Goal: Information Seeking & Learning: Learn about a topic

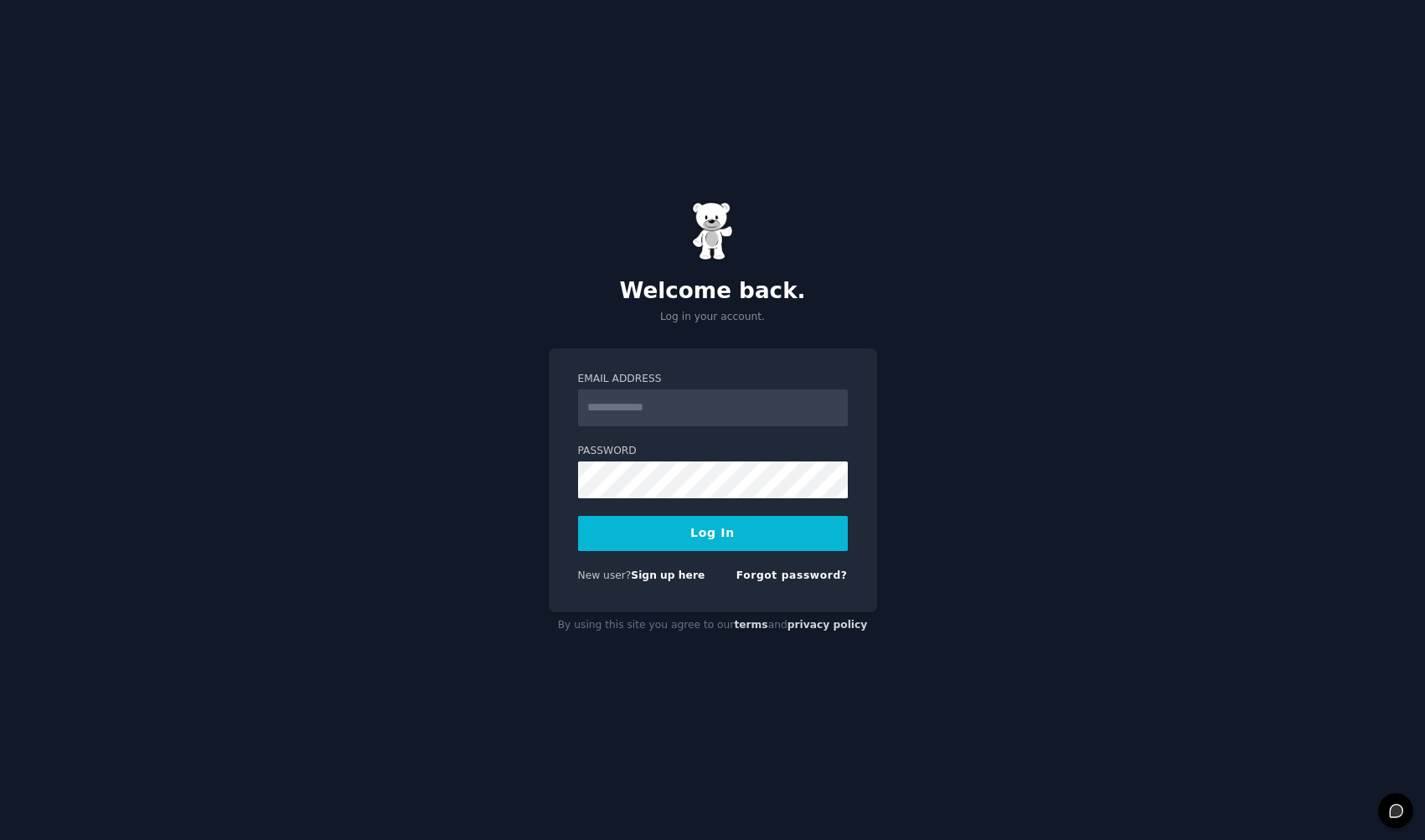
type input "**********"
click at [713, 532] on button "Log In" at bounding box center [713, 533] width 270 height 35
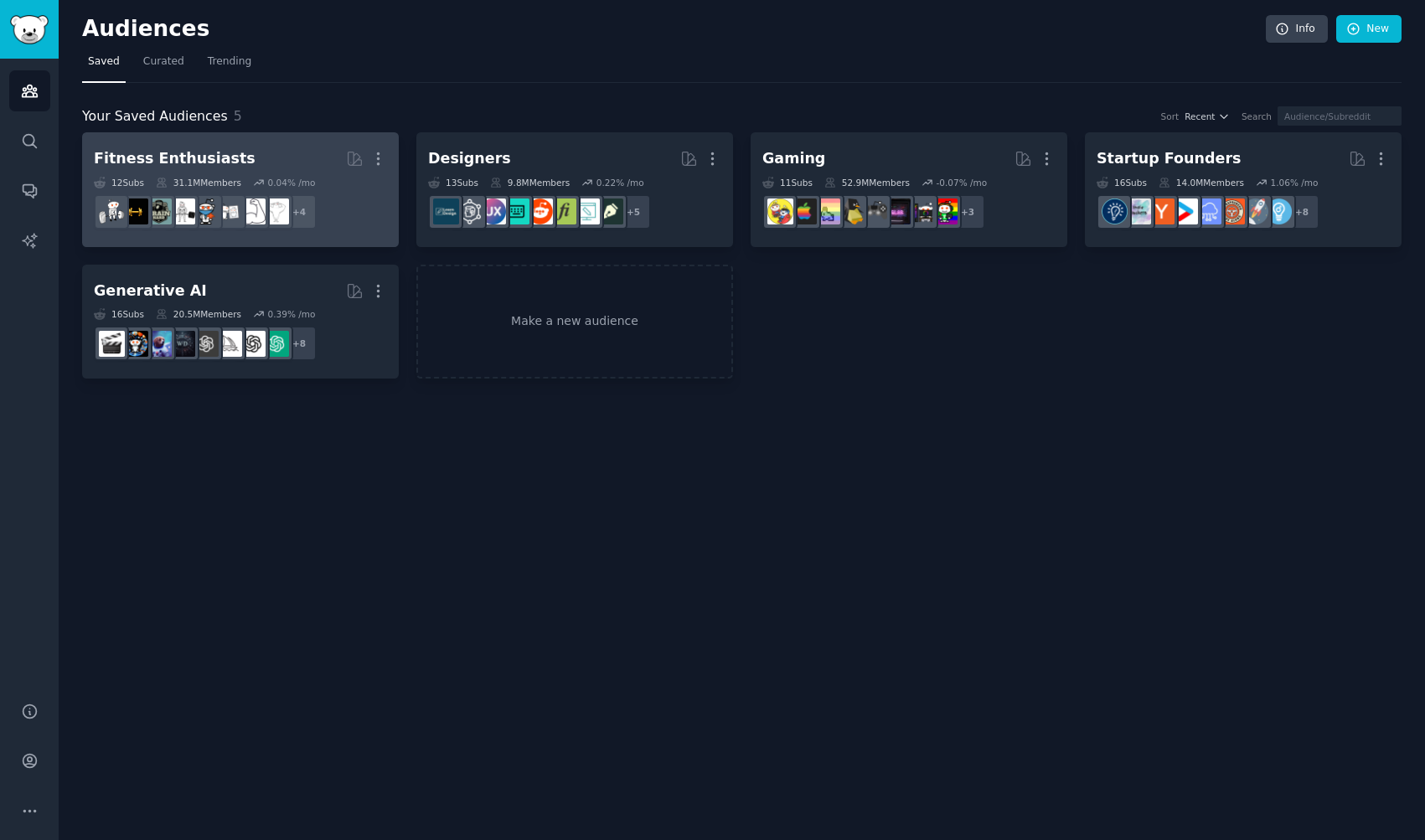
click at [218, 168] on div "Fitness Enthusiasts" at bounding box center [174, 158] width 162 height 21
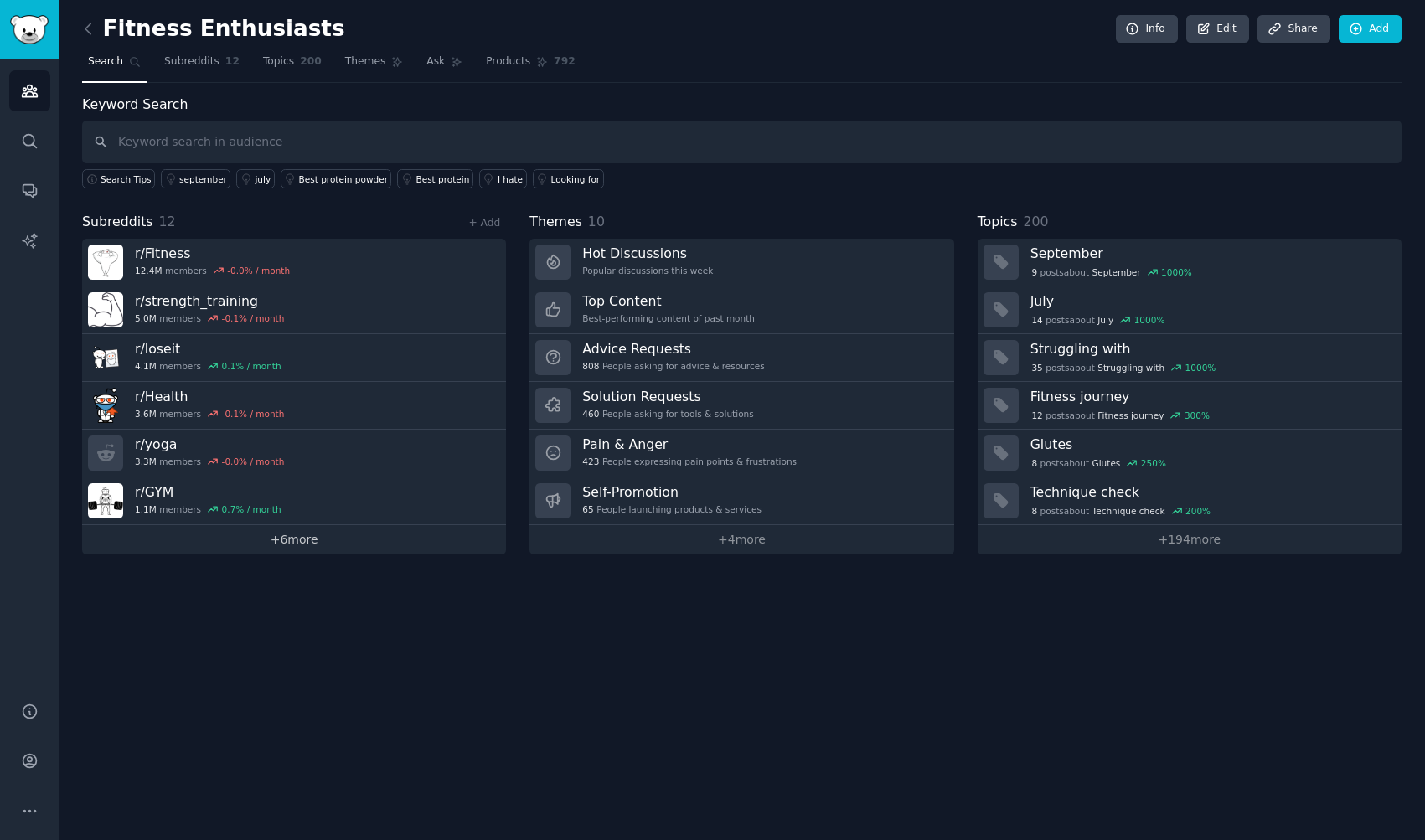
click at [269, 542] on link "+ 6 more" at bounding box center [294, 540] width 424 height 29
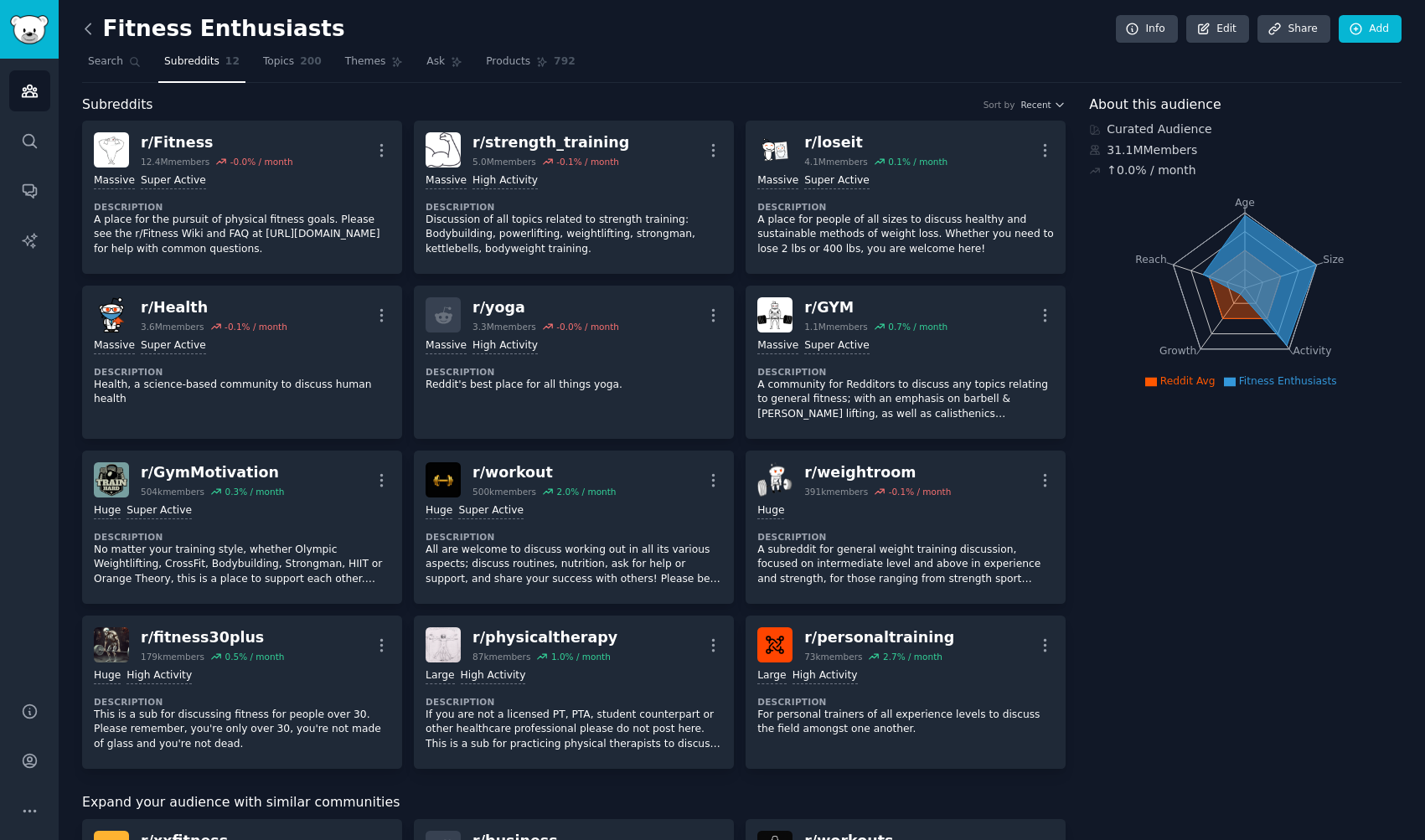
click at [89, 25] on icon at bounding box center [89, 29] width 18 height 18
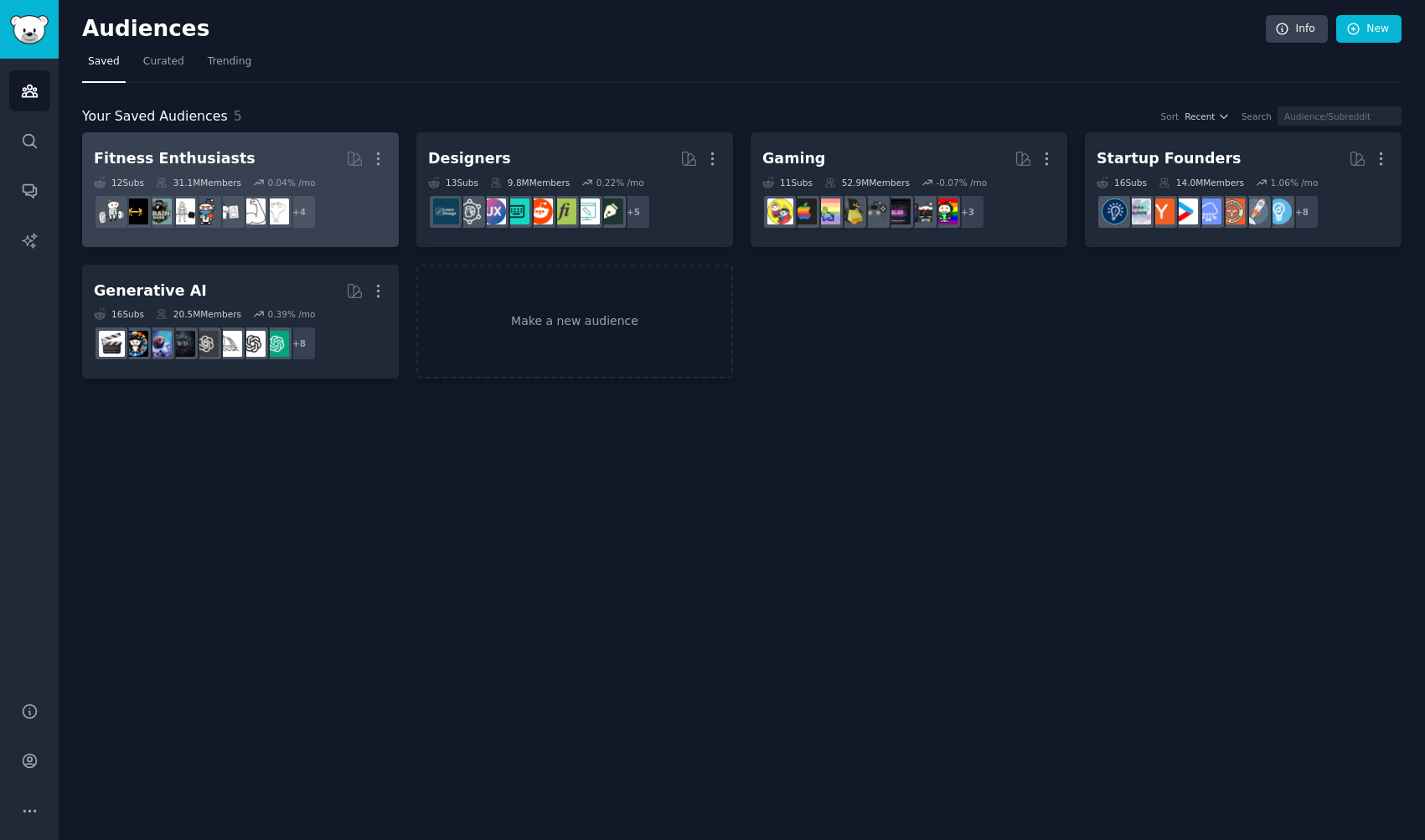
click at [316, 162] on h2 "Fitness Enthusiasts Curated by GummySearch More" at bounding box center [240, 158] width 293 height 29
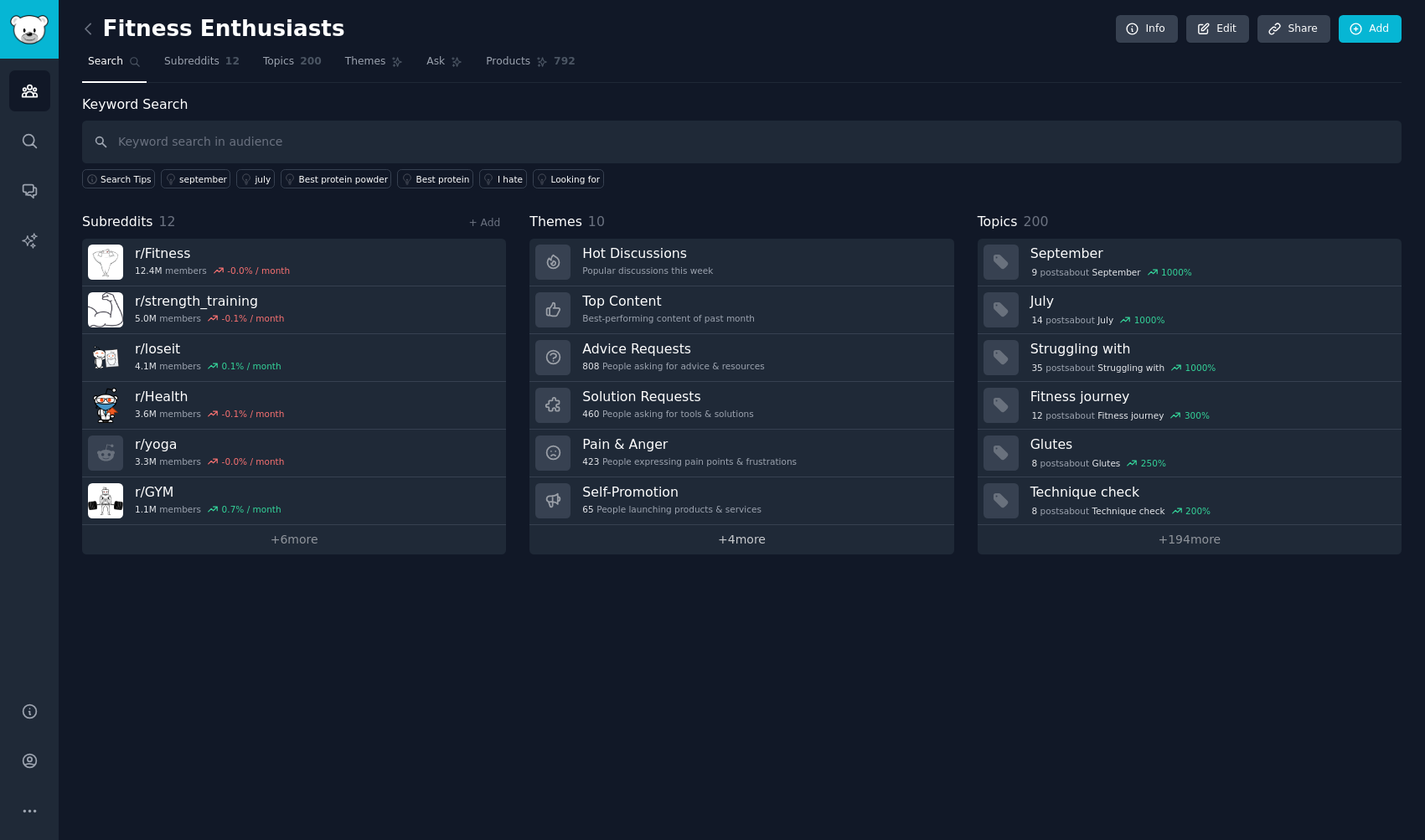
click at [726, 544] on link "+ 4 more" at bounding box center [741, 540] width 424 height 29
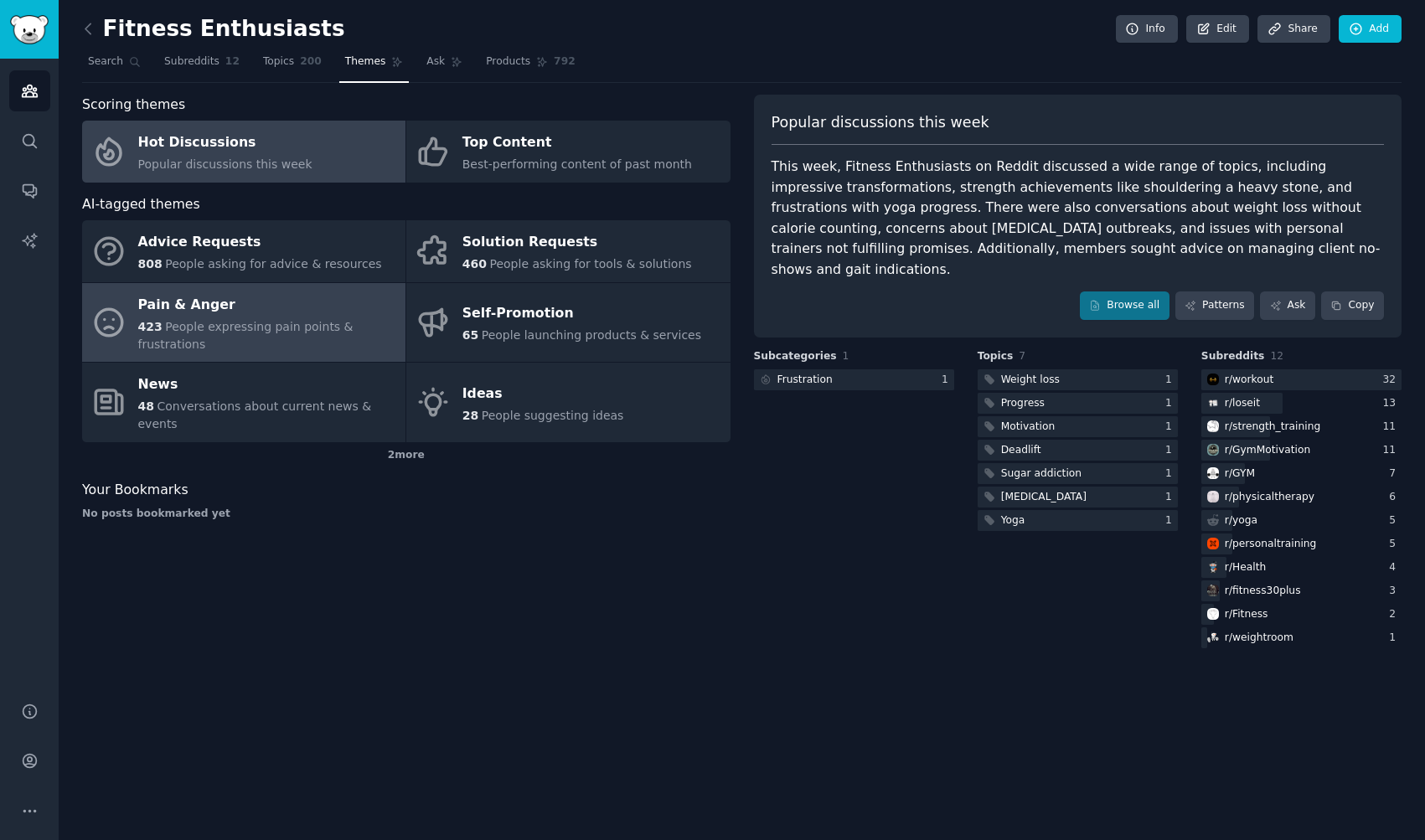
click at [286, 329] on span "People expressing pain points & frustrations" at bounding box center [246, 335] width 215 height 31
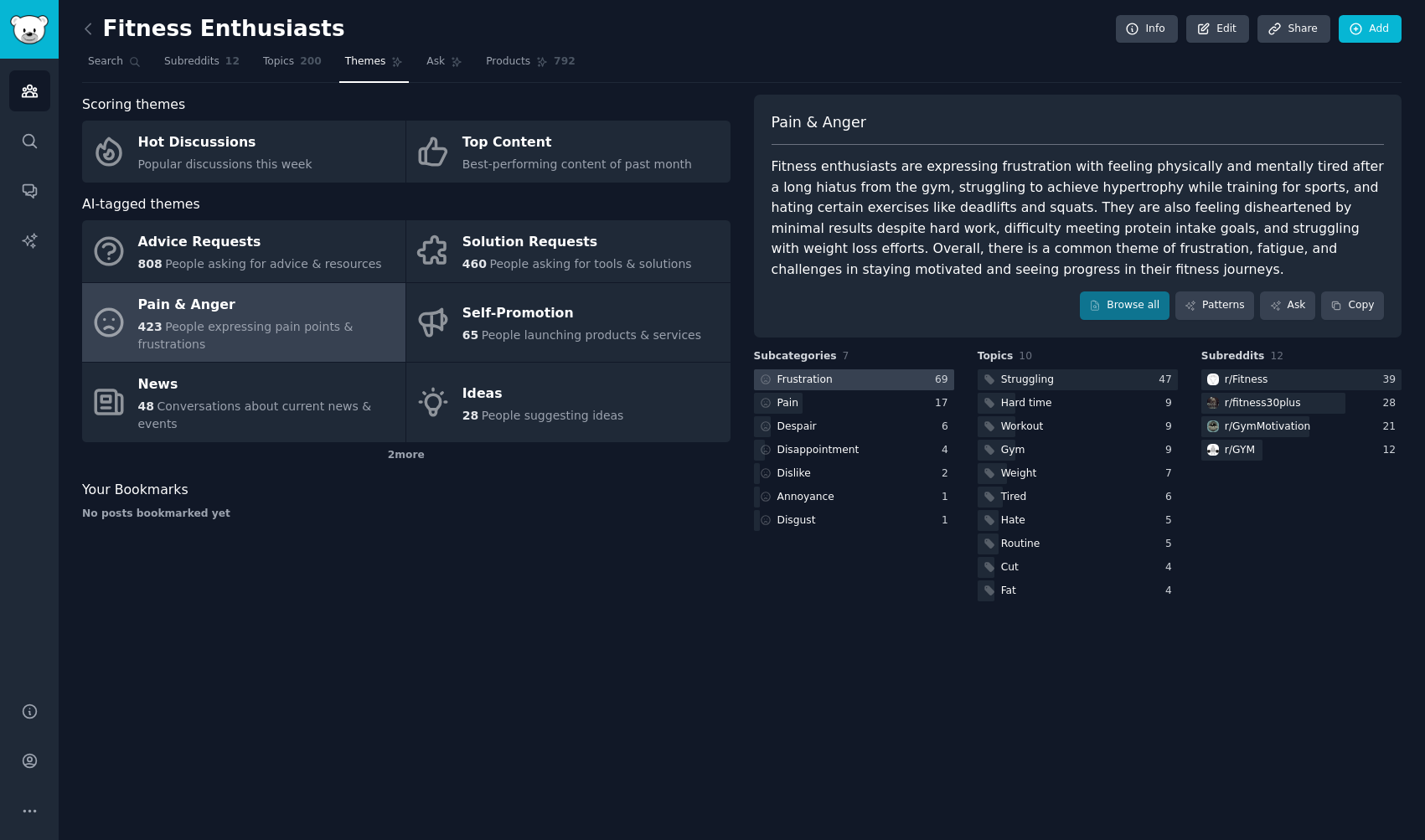
click at [804, 381] on div "Frustration" at bounding box center [805, 380] width 55 height 15
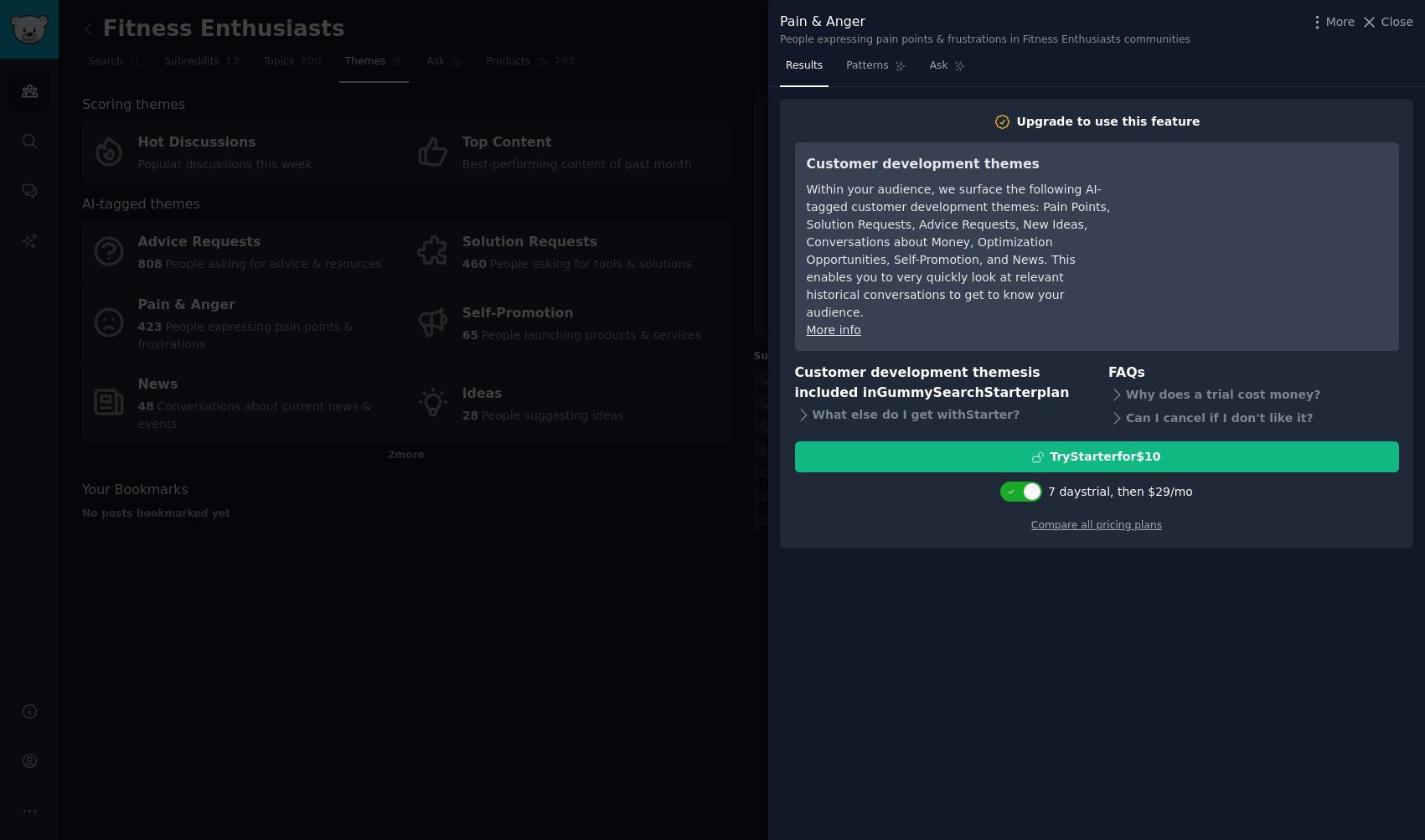
click at [370, 489] on div at bounding box center [712, 420] width 1425 height 840
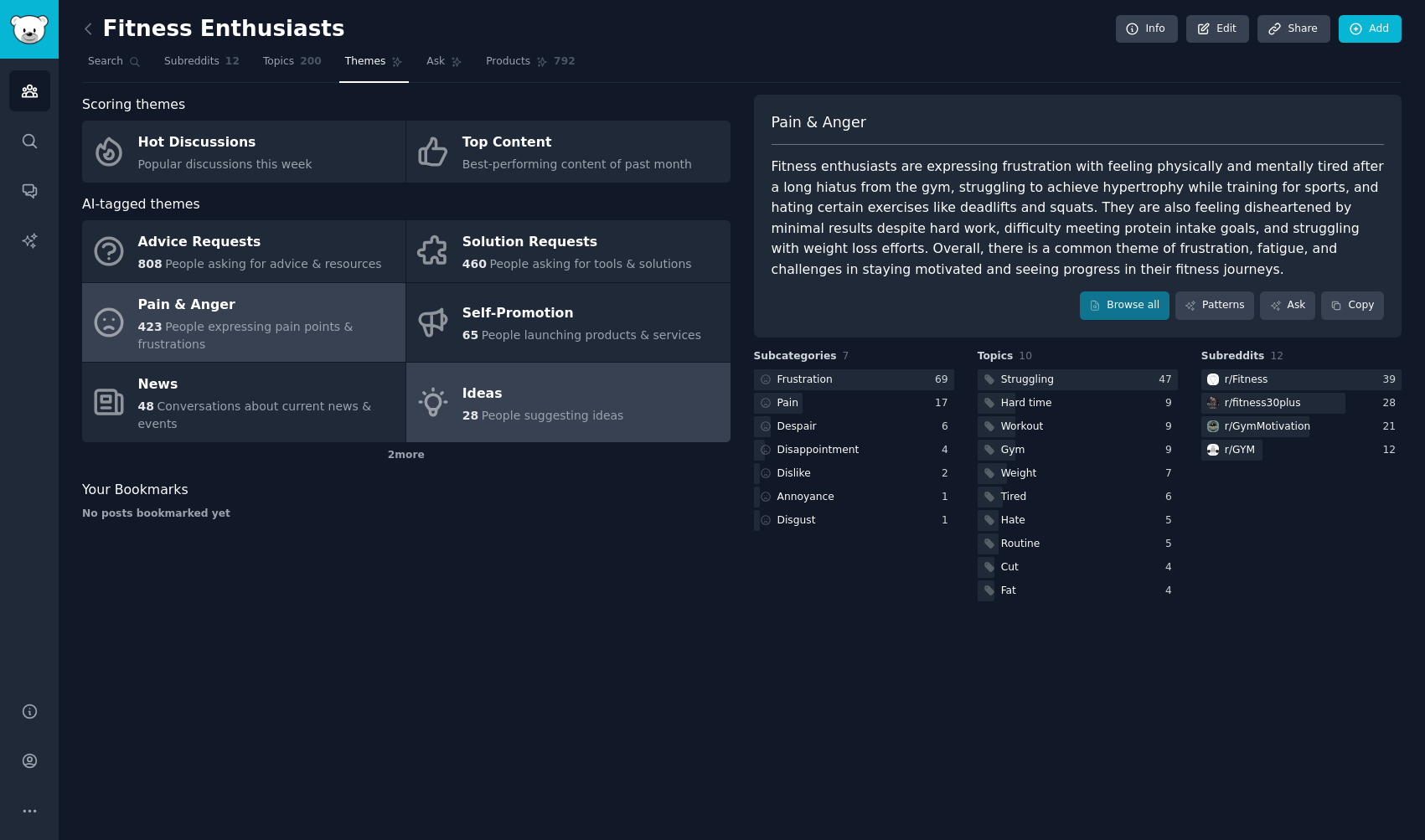
click at [519, 393] on div "Ideas" at bounding box center [543, 394] width 162 height 27
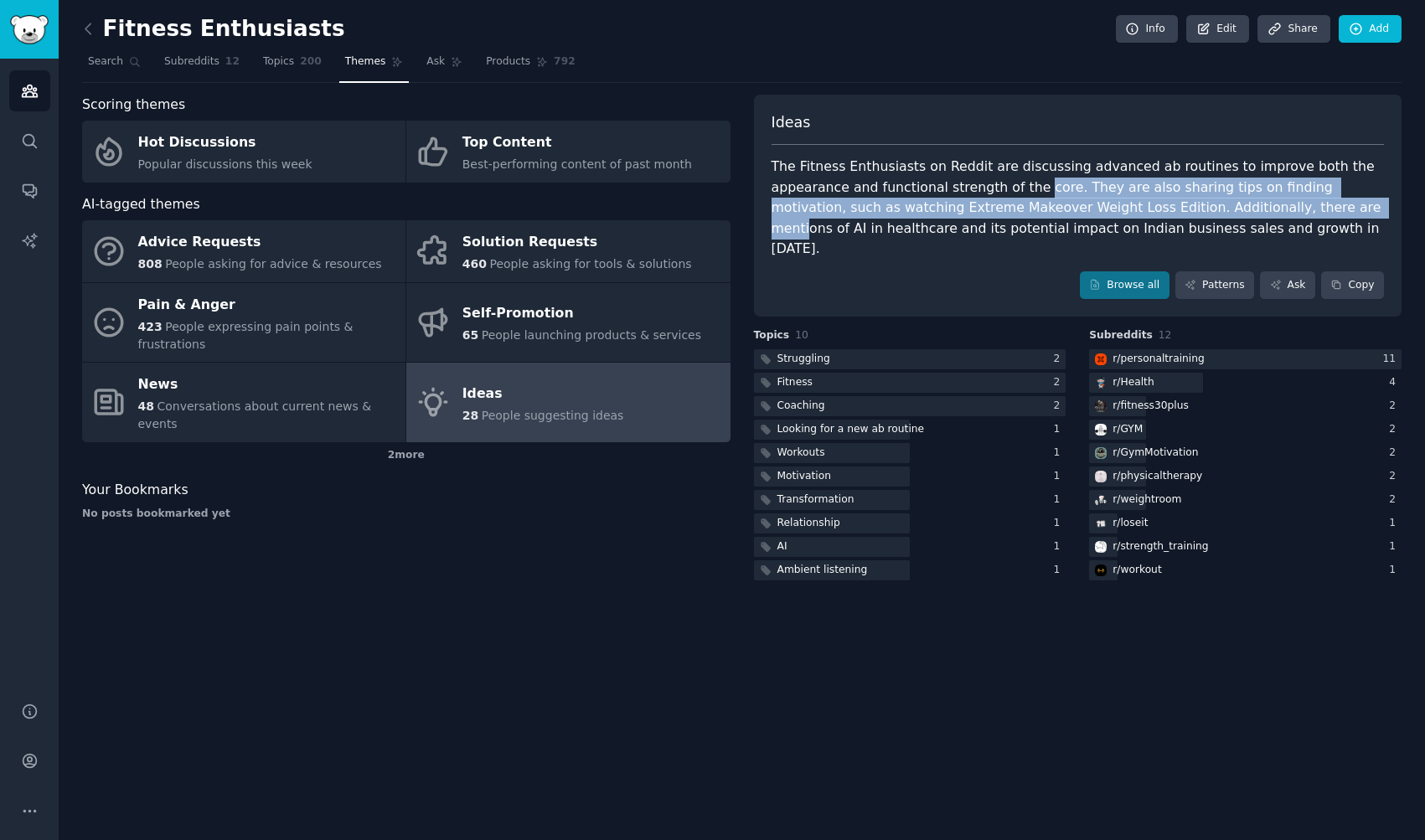
drag, startPoint x: 1037, startPoint y: 181, endPoint x: 1253, endPoint y: 207, distance: 217.6
click at [1253, 207] on div "The Fitness Enthusiasts on Reddit are discussing advanced ab routines to improv…" at bounding box center [1078, 207] width 613 height 103
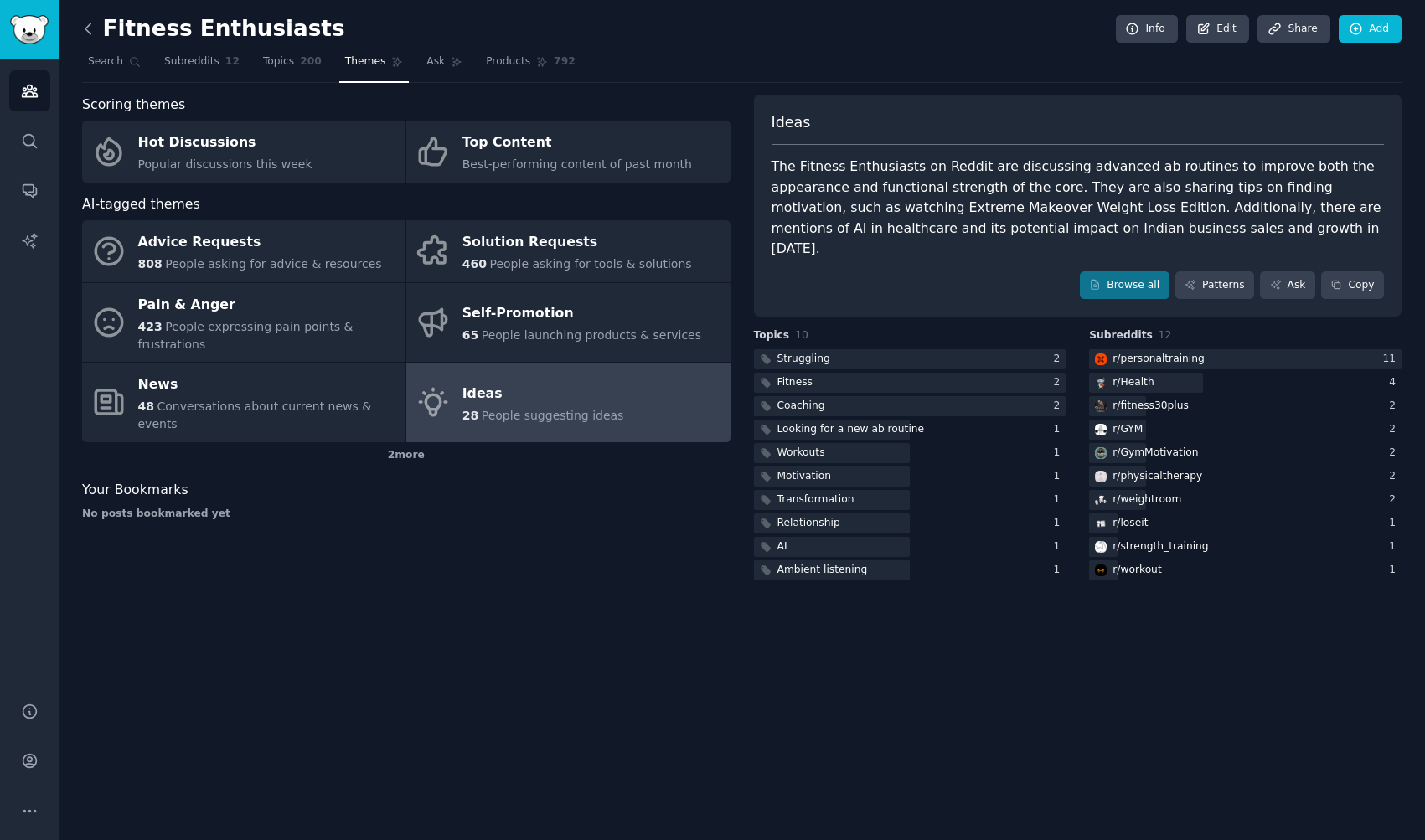
click at [81, 24] on icon at bounding box center [89, 29] width 18 height 18
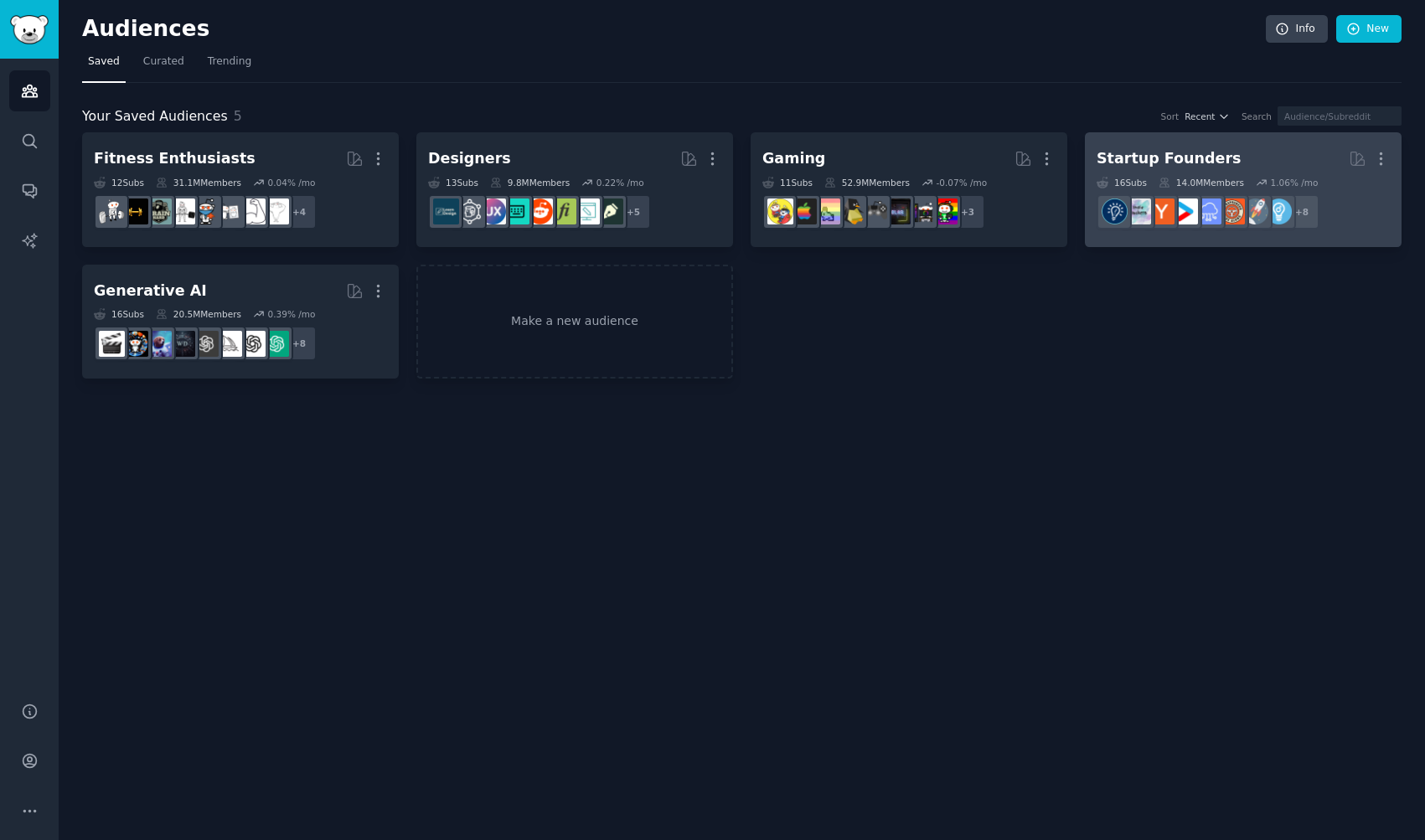
click at [1206, 152] on div "Startup Founders" at bounding box center [1168, 158] width 144 height 21
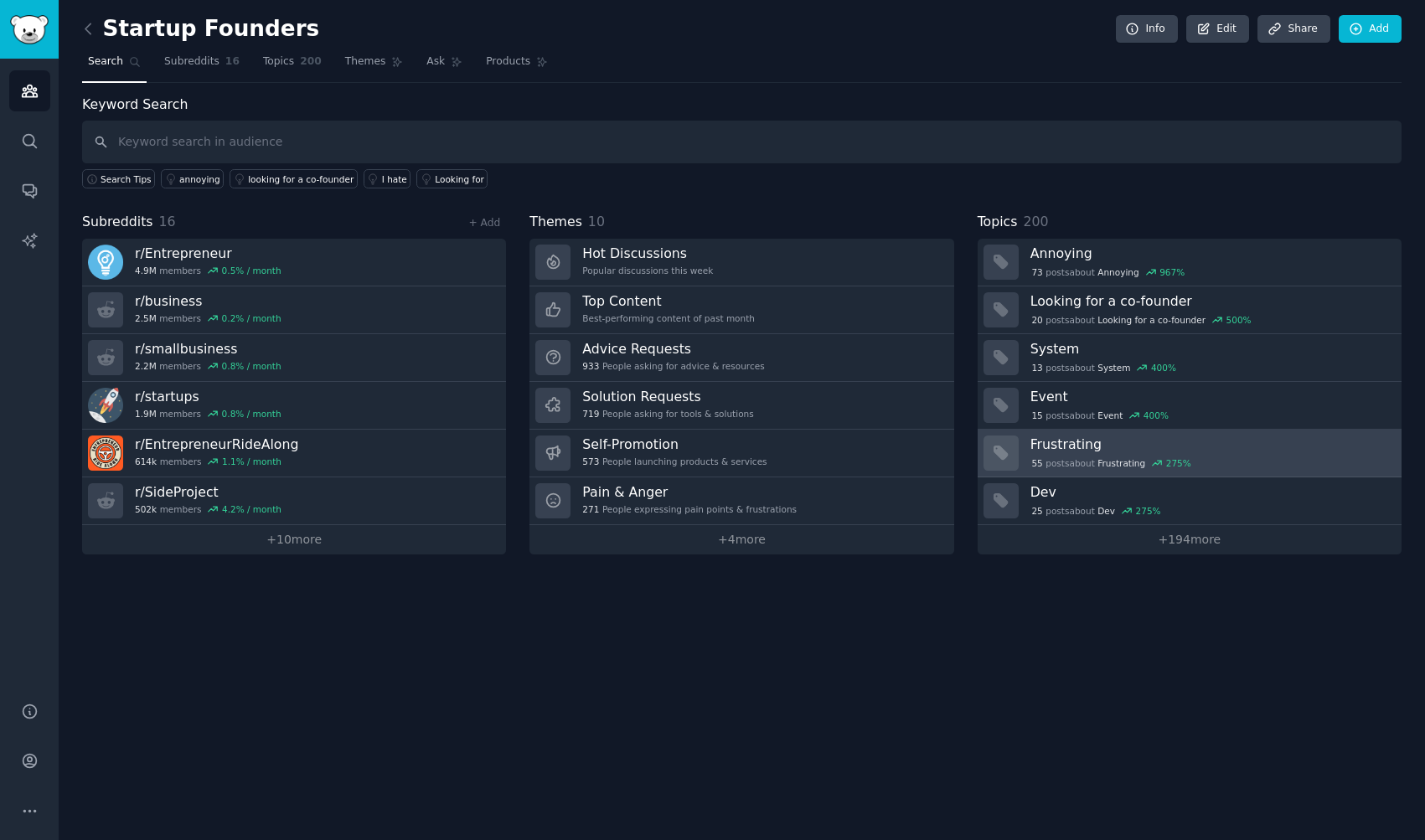
click at [1168, 435] on h3 "Frustrating" at bounding box center [1210, 444] width 359 height 18
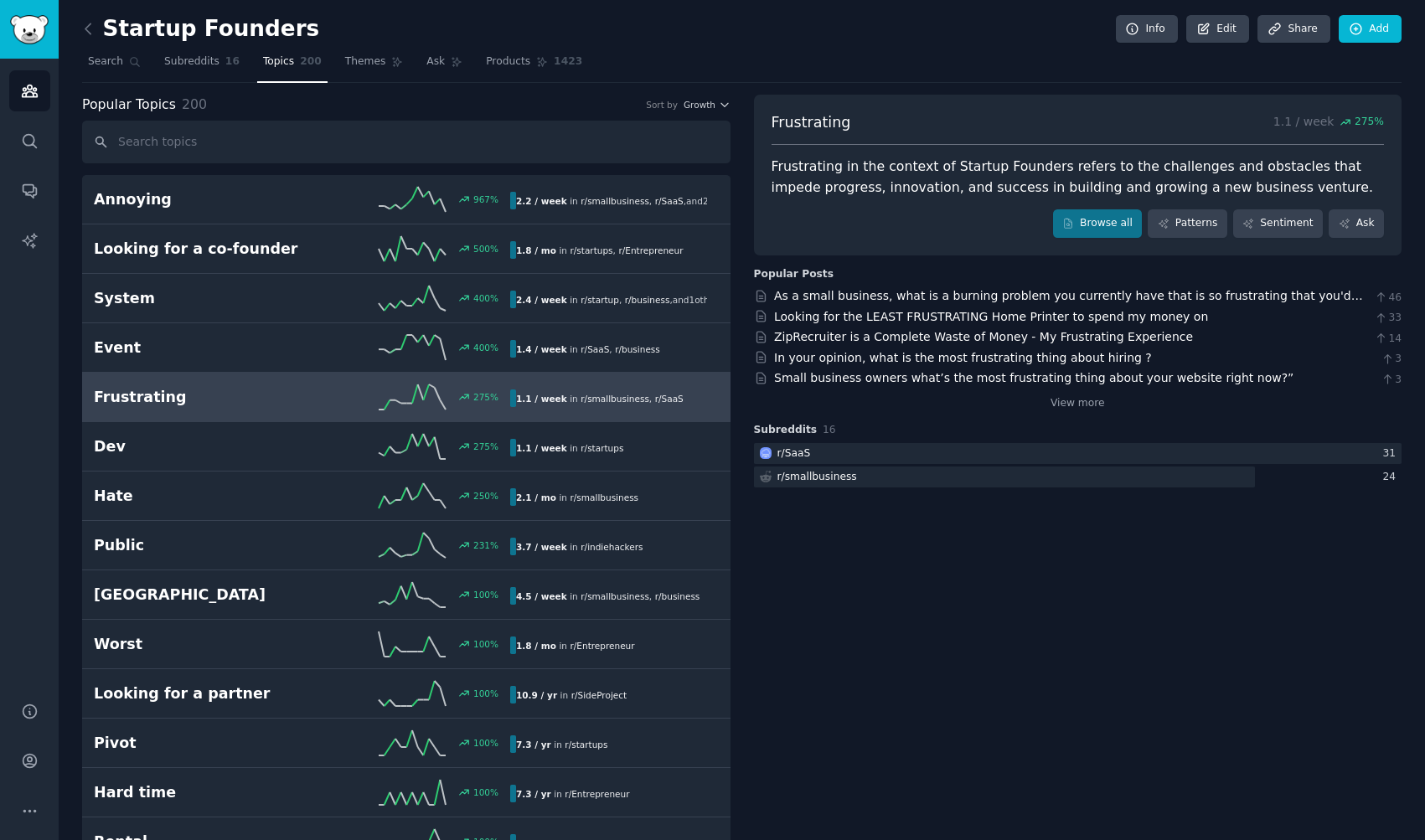
click at [83, 29] on icon at bounding box center [89, 29] width 18 height 18
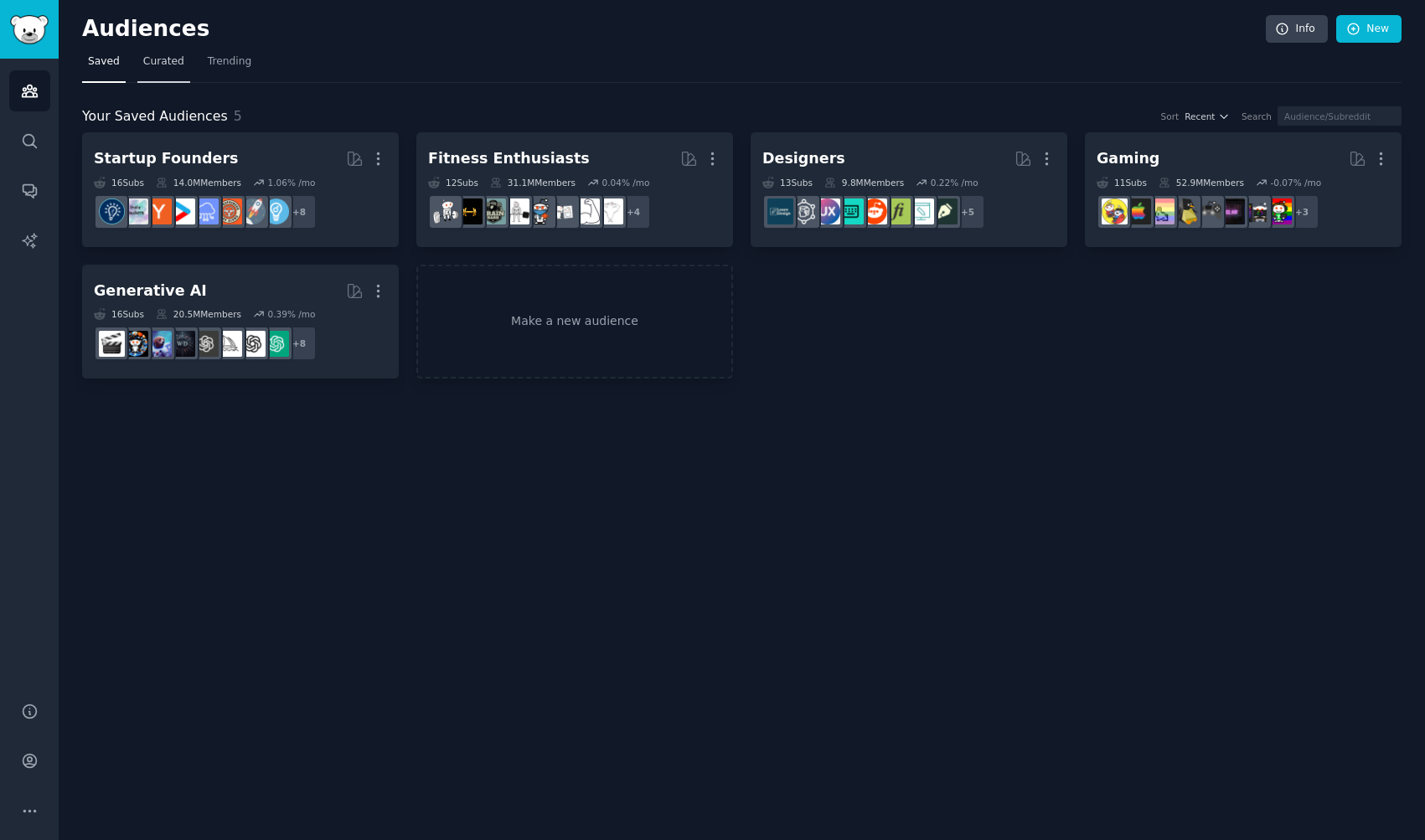
click at [161, 54] on link "Curated" at bounding box center [164, 65] width 53 height 34
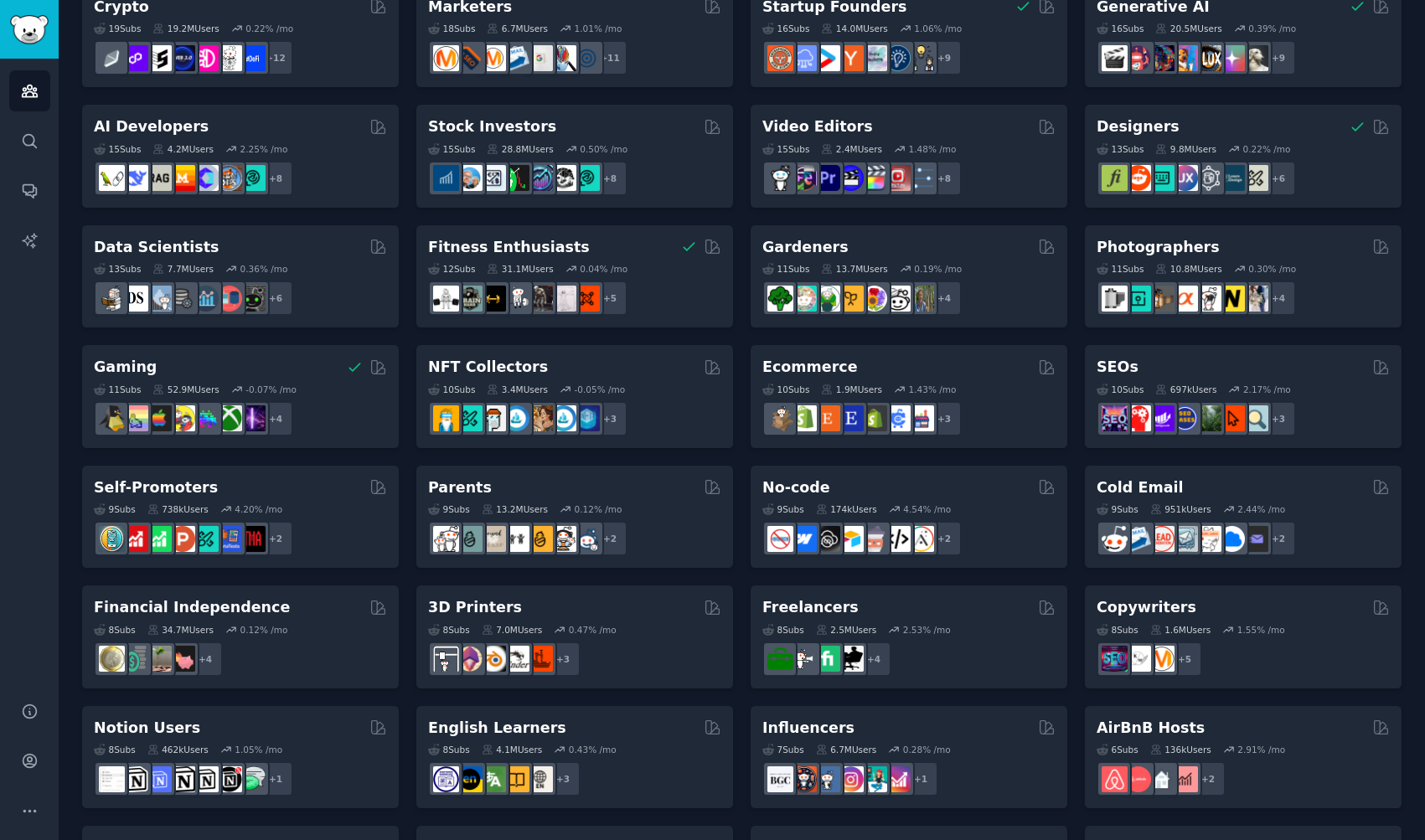
scroll to position [298, 0]
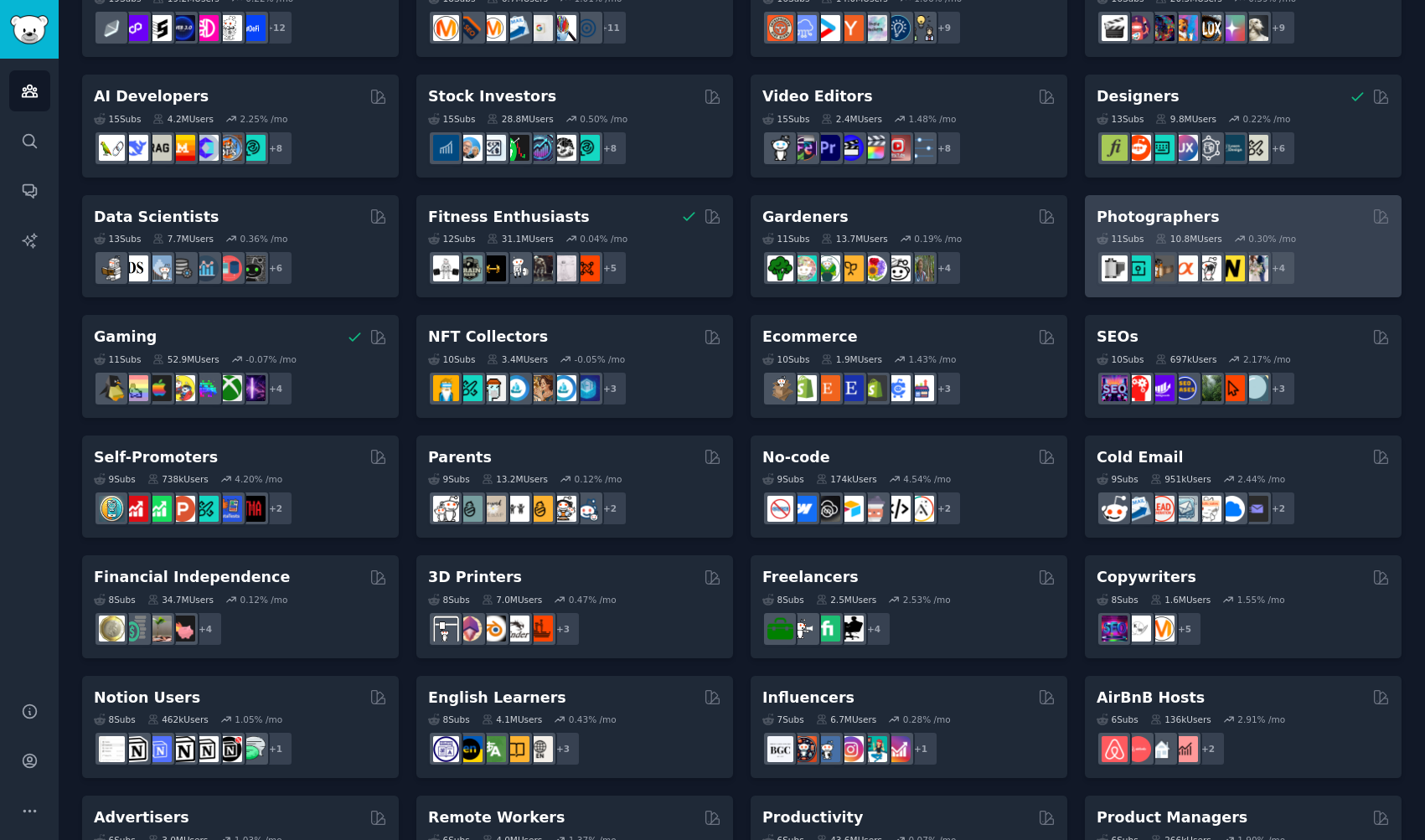
click at [1202, 207] on div "Photographers" at bounding box center [1244, 217] width 293 height 21
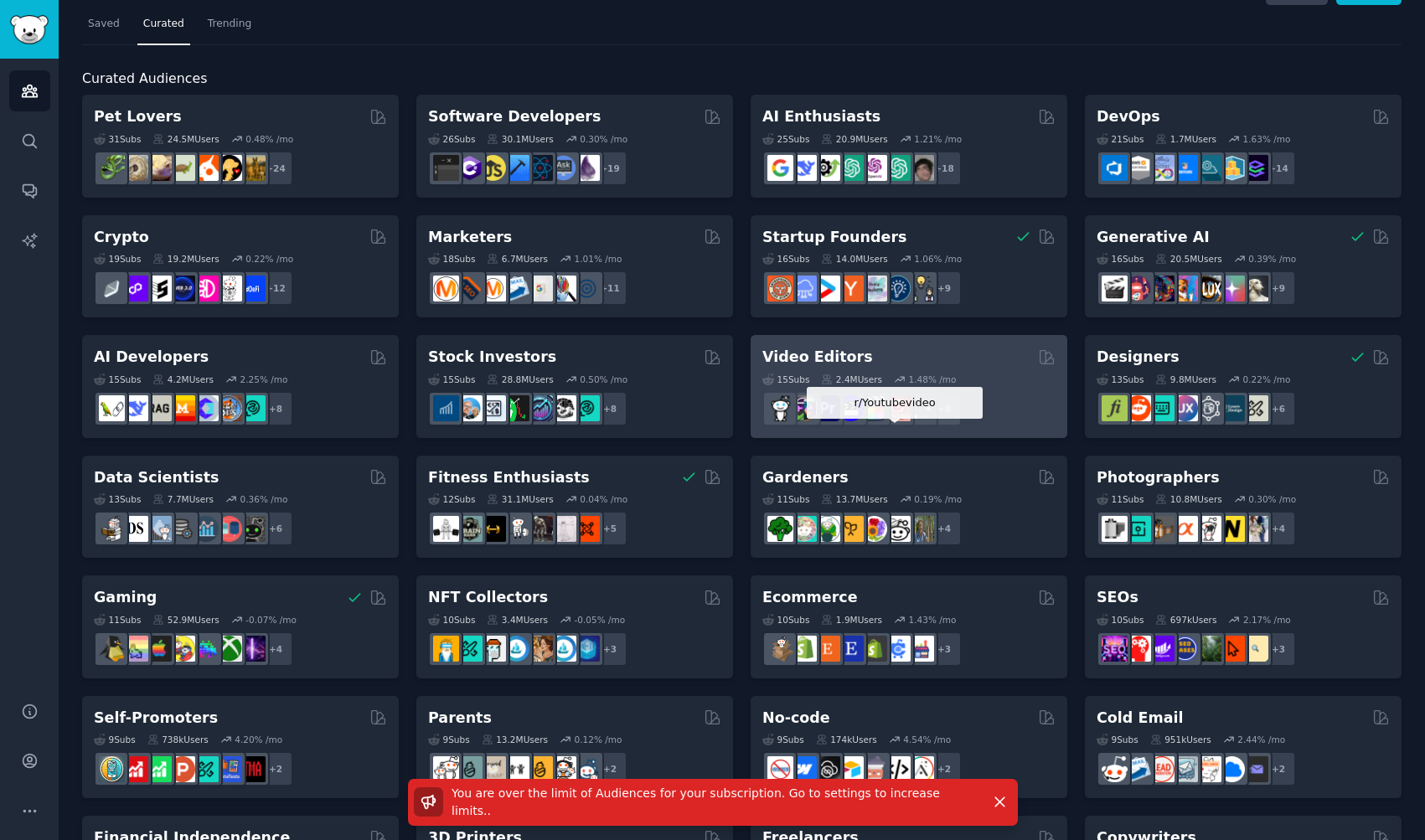
scroll to position [0, 0]
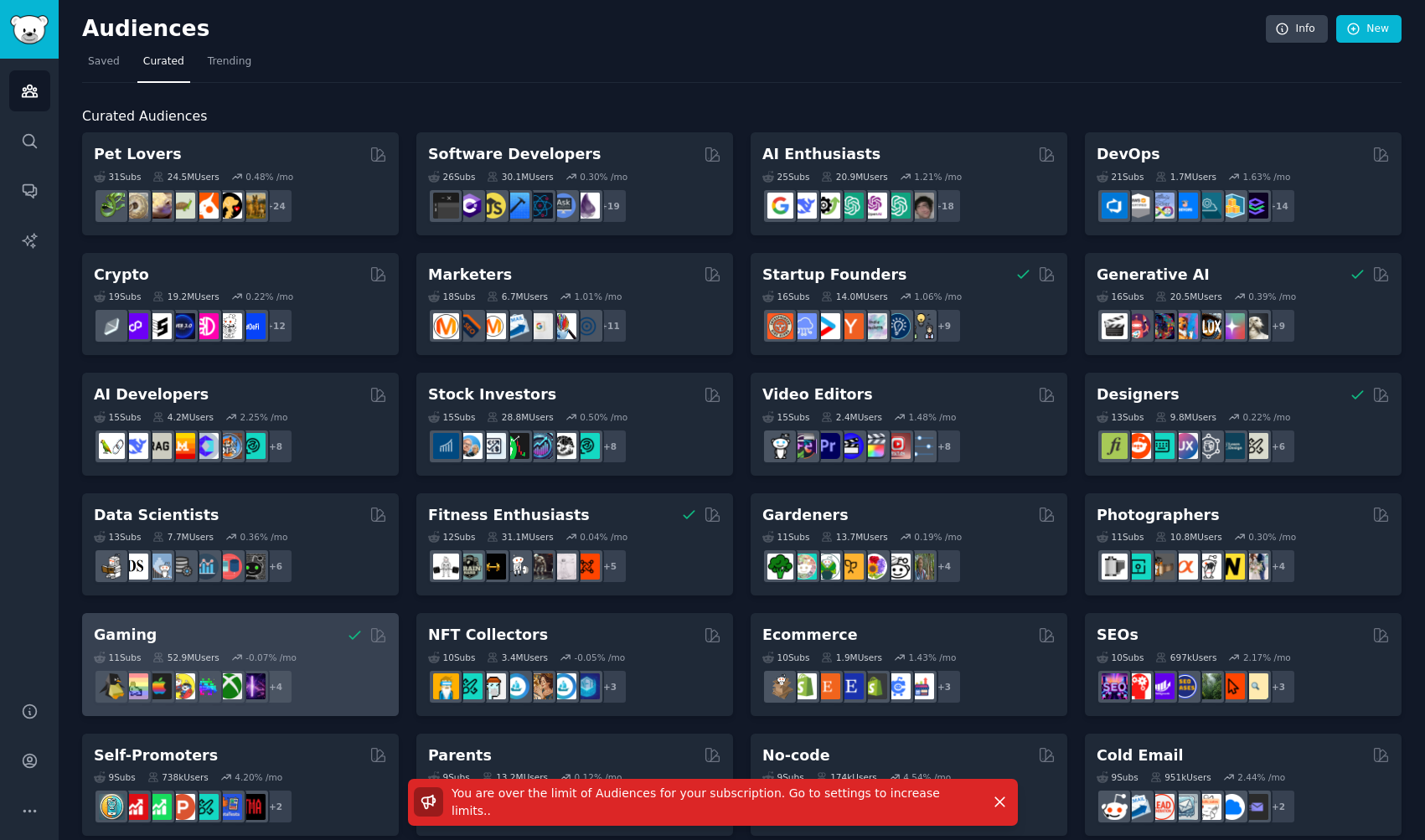
click at [300, 647] on div "11 Sub s 52.9M Users -0.07 % /mo + 4" at bounding box center [240, 676] width 293 height 59
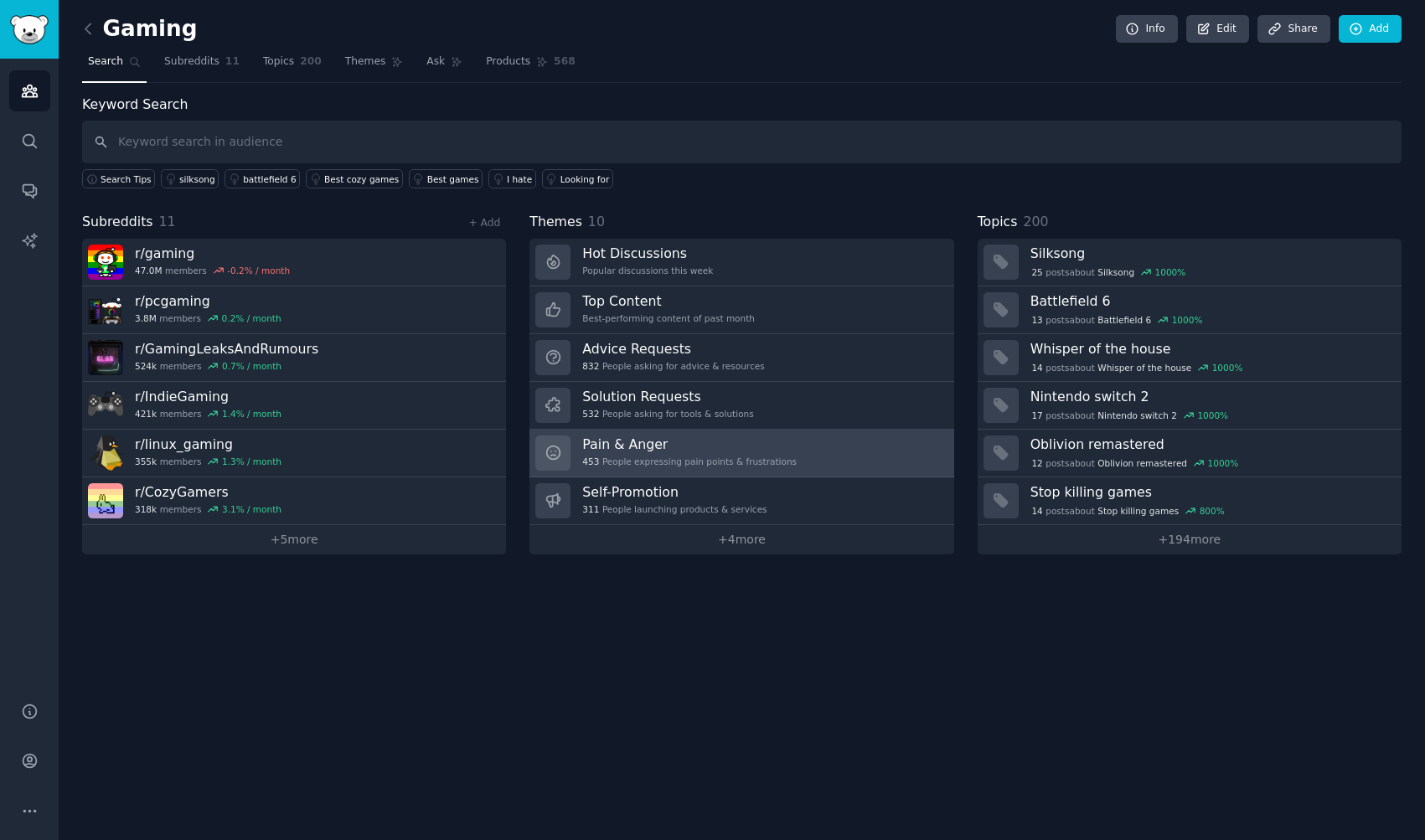
click at [835, 439] on link "Pain & Anger 453 People expressing pain points & frustrations" at bounding box center [741, 453] width 424 height 47
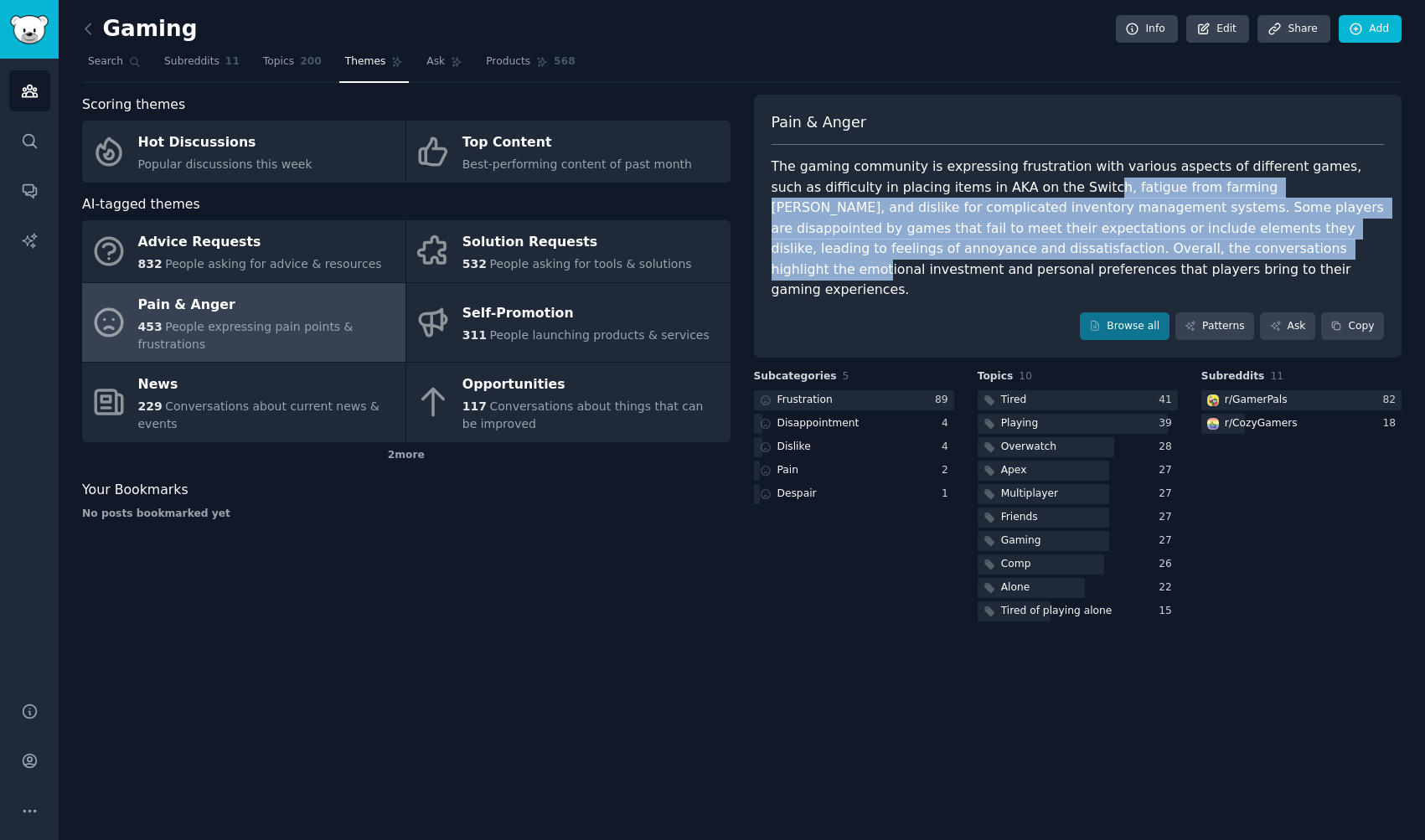
drag, startPoint x: 1041, startPoint y: 192, endPoint x: 1086, endPoint y: 256, distance: 78.2
click at [1086, 256] on div "The gaming community is expressing frustration with various aspects of differen…" at bounding box center [1078, 228] width 613 height 144
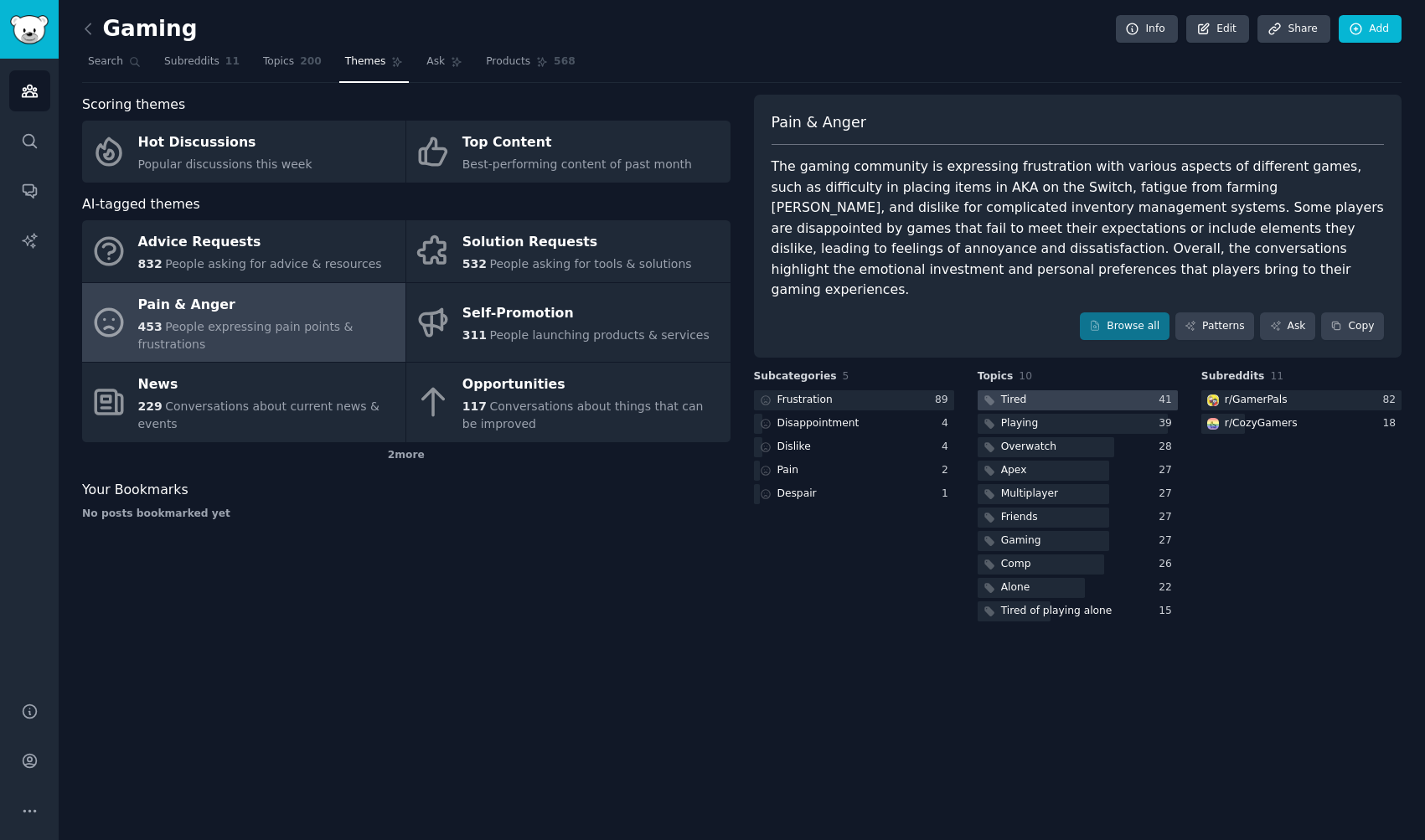
click at [1093, 391] on div at bounding box center [1078, 400] width 200 height 21
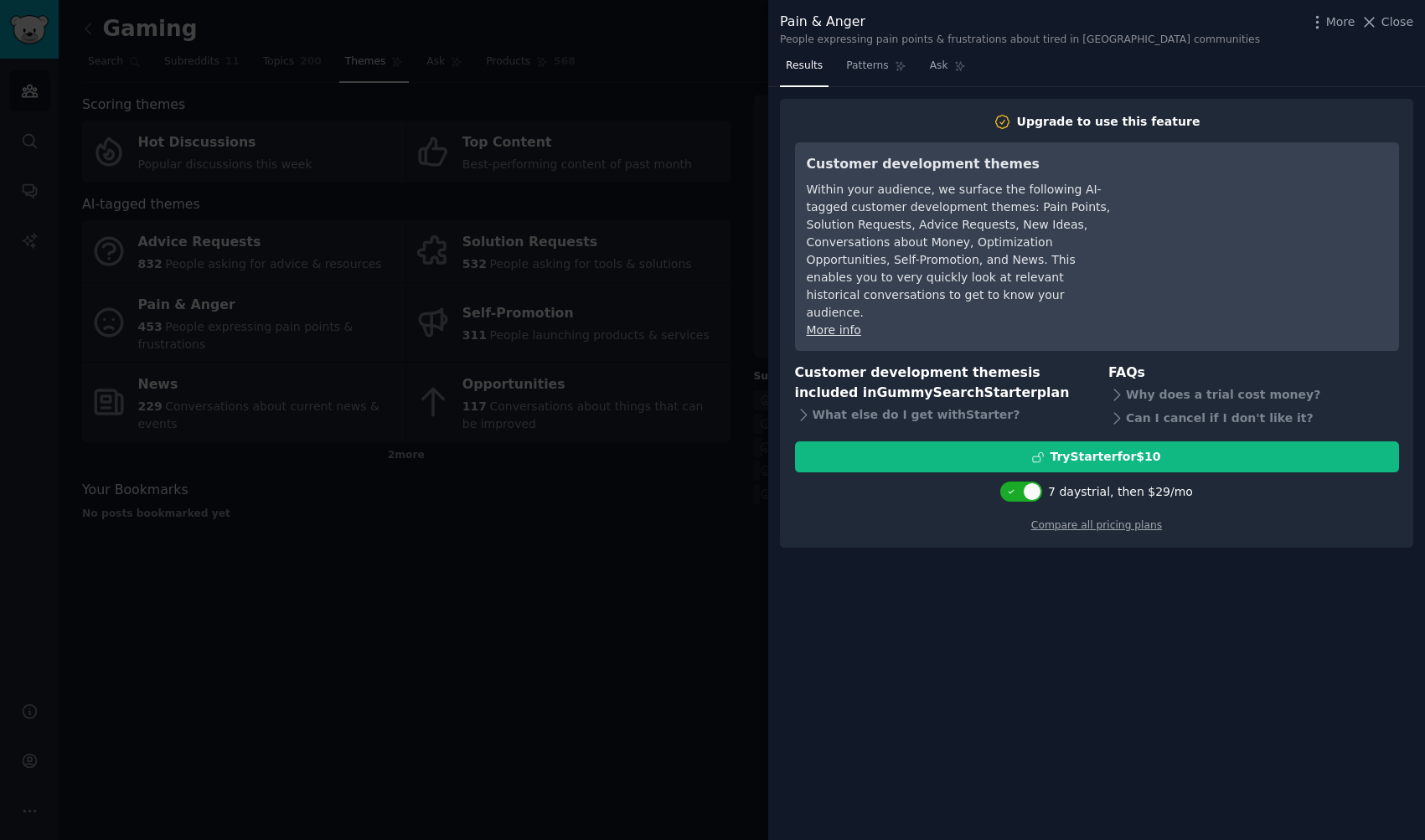
click at [667, 567] on div at bounding box center [712, 420] width 1425 height 840
